Goal: Navigation & Orientation: Find specific page/section

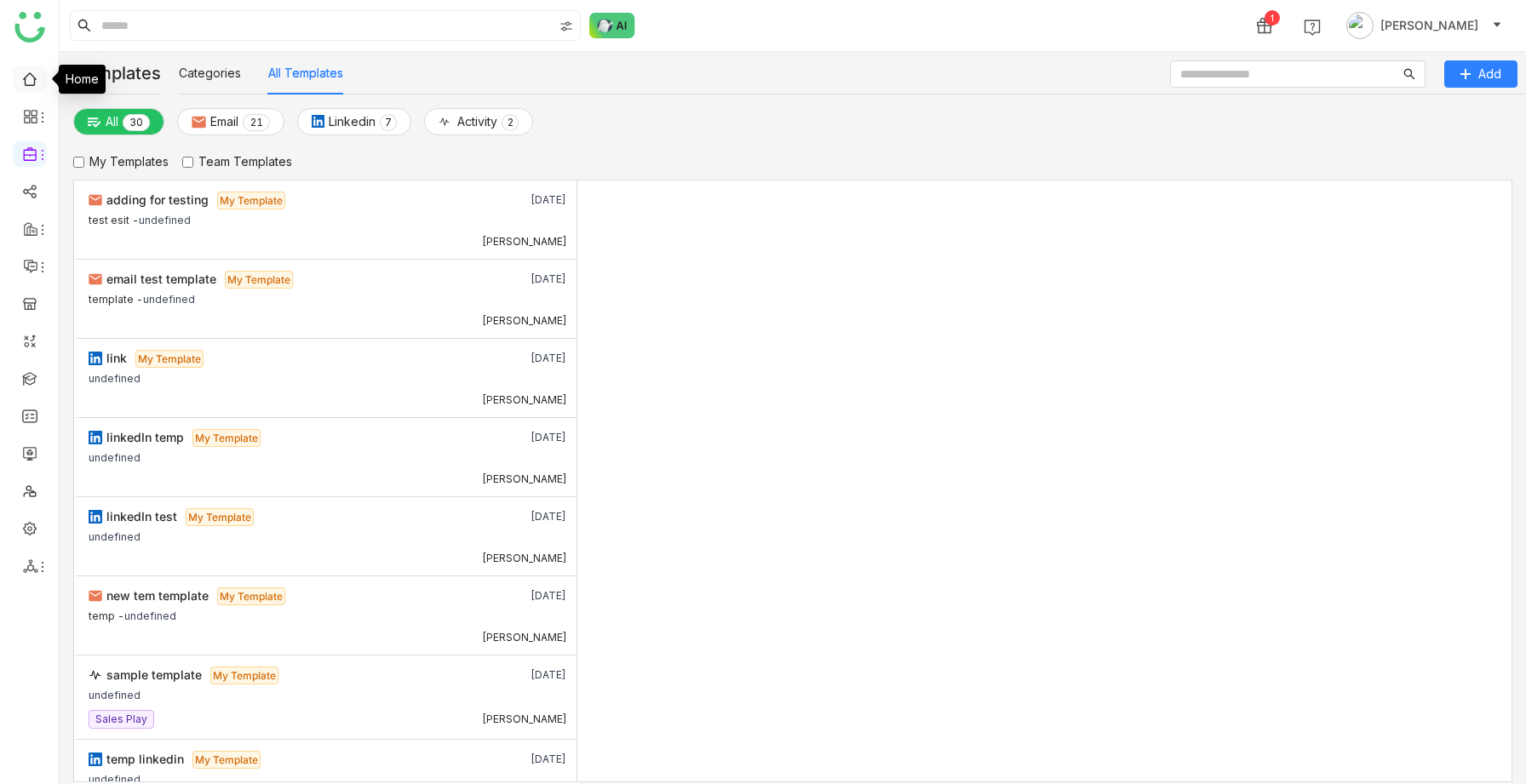
click at [30, 86] on link at bounding box center [29, 78] width 16 height 15
click at [29, 76] on link at bounding box center [29, 78] width 16 height 15
click at [31, 86] on link at bounding box center [29, 78] width 16 height 15
click at [30, 123] on icon at bounding box center [30, 116] width 16 height 16
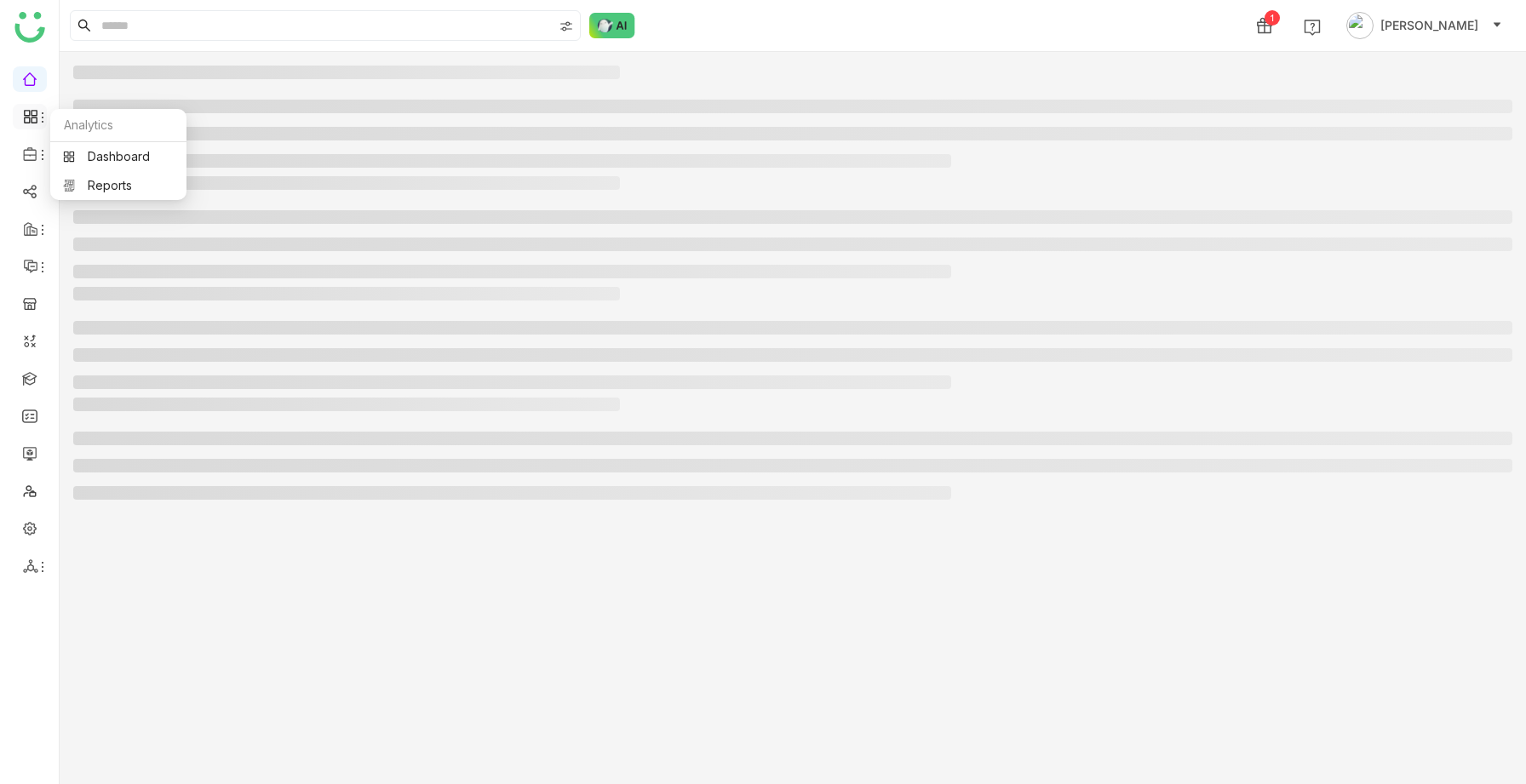
click at [30, 123] on icon at bounding box center [30, 116] width 16 height 16
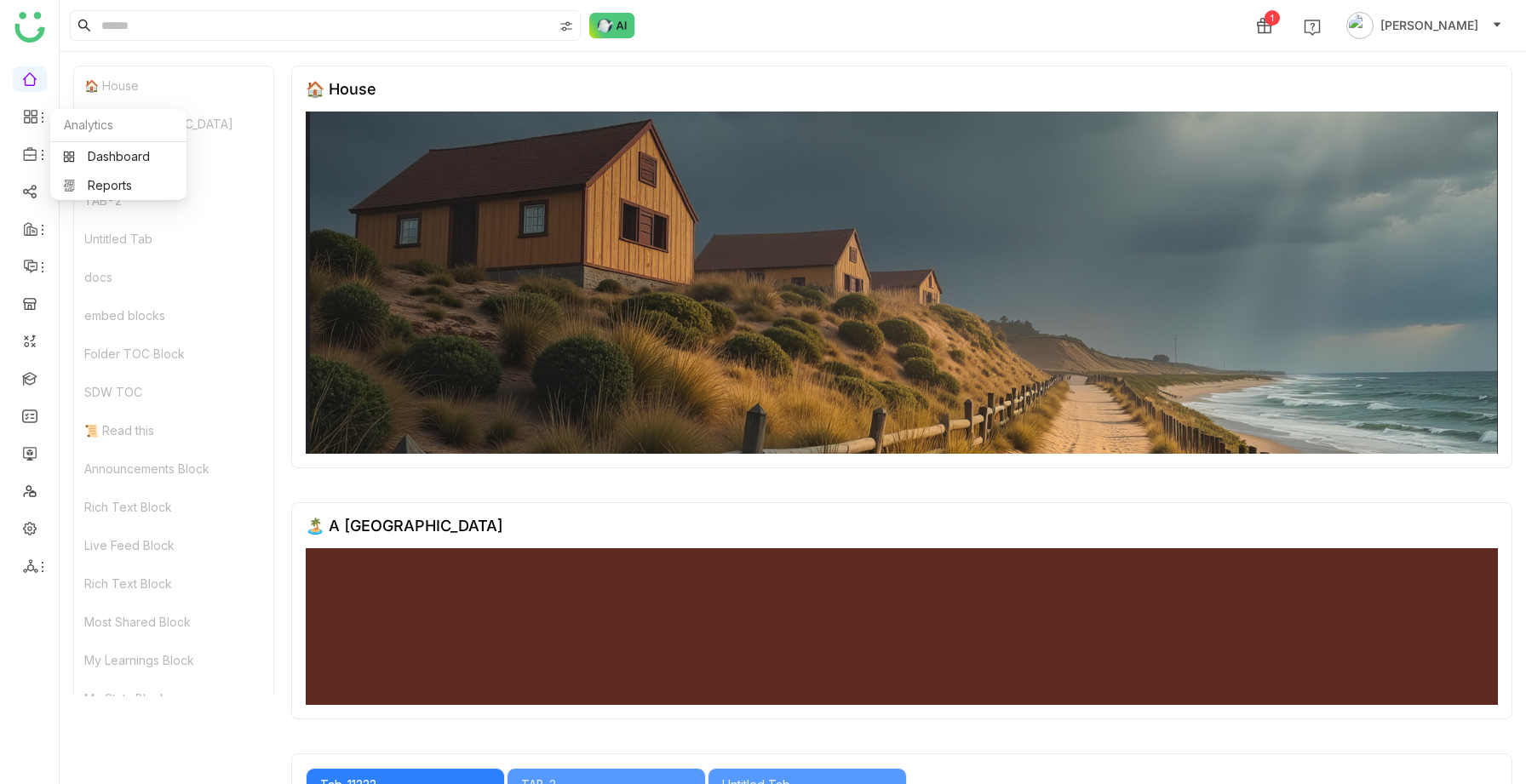
click at [34, 78] on link at bounding box center [29, 78] width 16 height 15
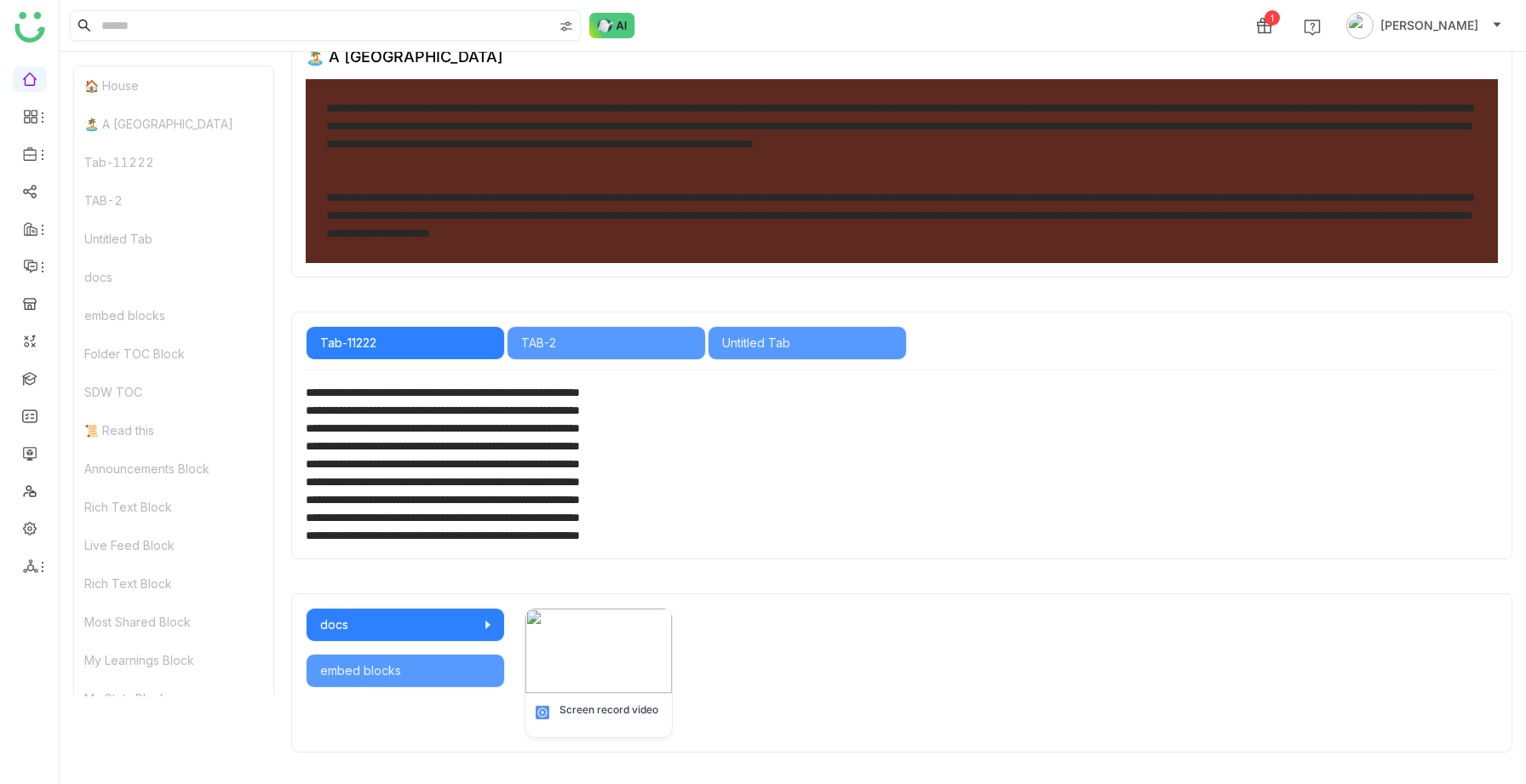
scroll to position [494, 0]
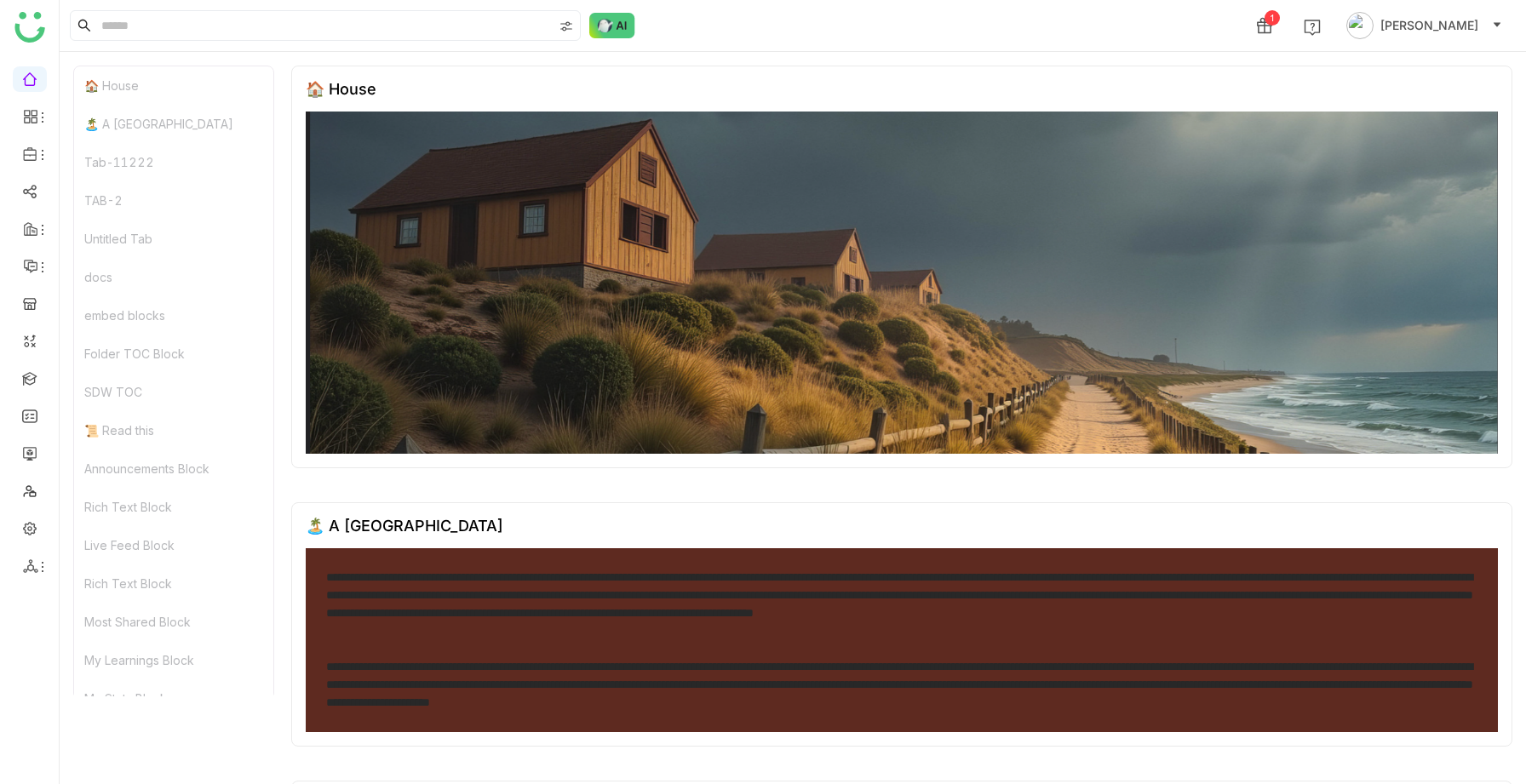
click at [30, 120] on icon at bounding box center [33, 121] width 6 height 6
click at [33, 110] on icon at bounding box center [33, 112] width 6 height 6
click at [28, 81] on link at bounding box center [29, 78] width 16 height 15
